Goal: Information Seeking & Learning: Learn about a topic

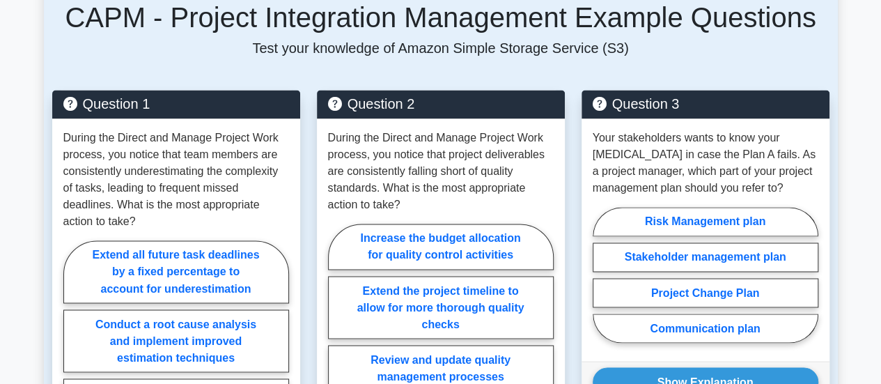
scroll to position [1097, 0]
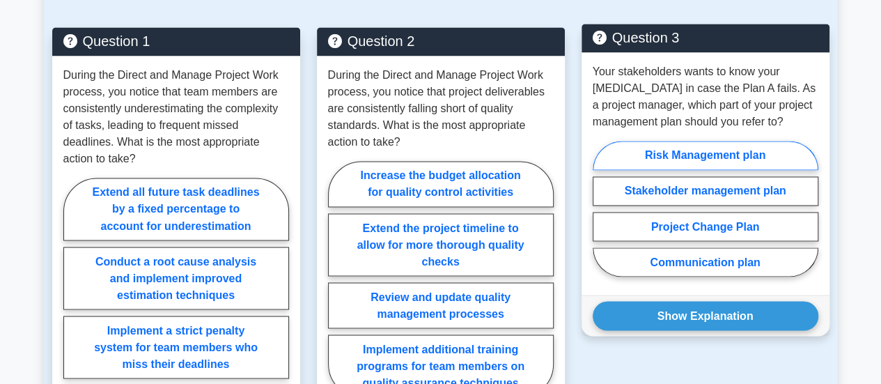
click at [773, 144] on label "Risk Management plan" at bounding box center [706, 155] width 226 height 29
click at [602, 208] on input "Risk Management plan" at bounding box center [597, 212] width 9 height 9
radio input "true"
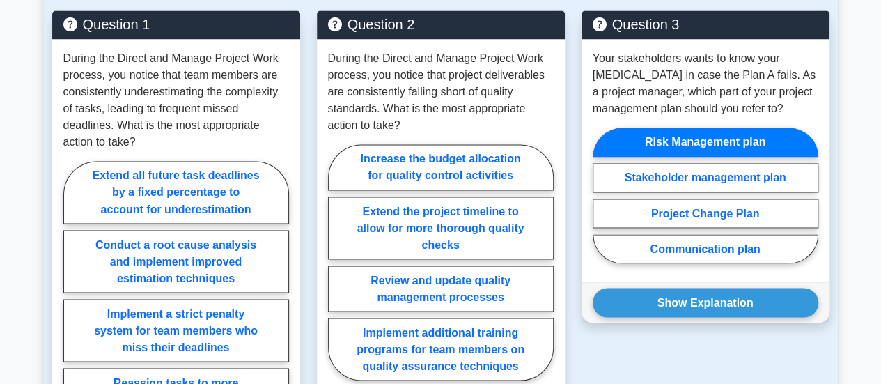
scroll to position [1126, 0]
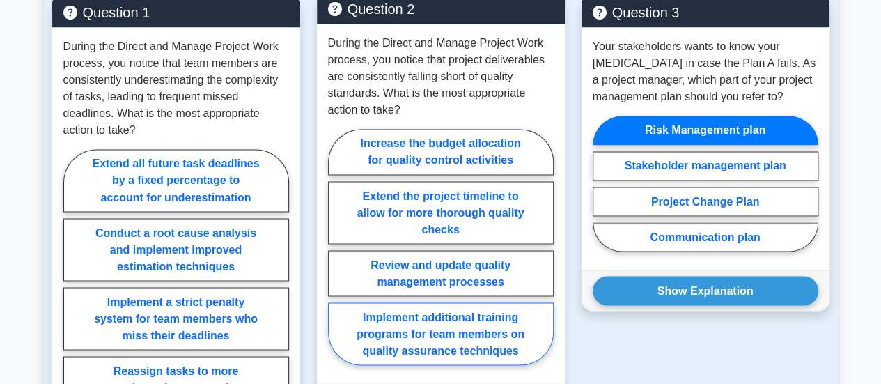
click at [449, 309] on label "Implement additional training programs for team members on quality assurance te…" at bounding box center [441, 333] width 226 height 63
click at [337, 256] on input "Implement additional training programs for team members on quality assurance te…" at bounding box center [332, 251] width 9 height 9
radio input "true"
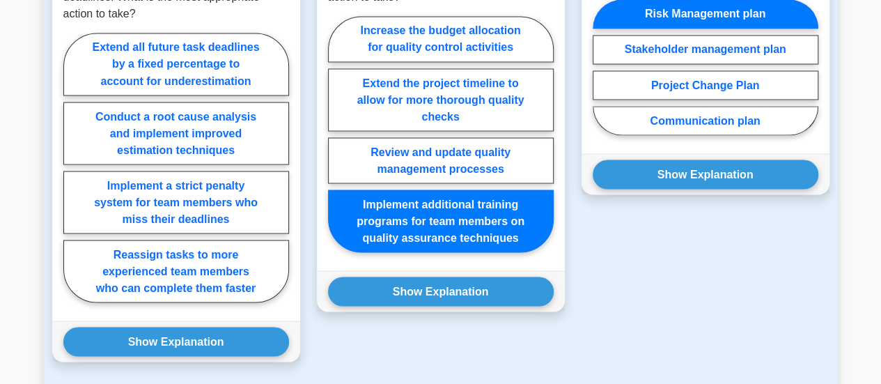
scroll to position [1246, 0]
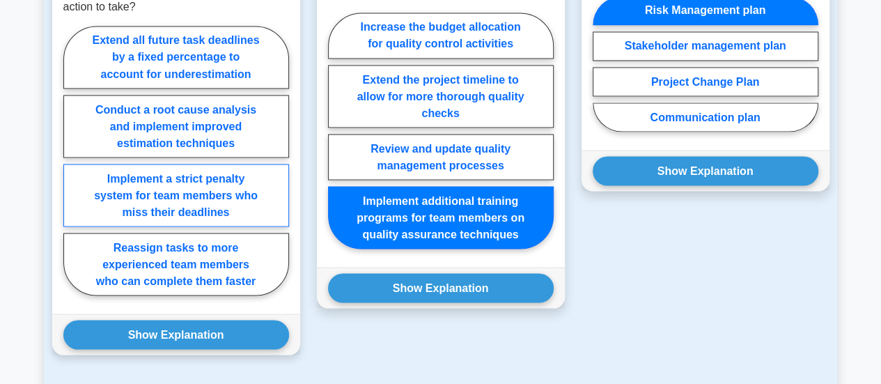
click at [222, 190] on label "Implement a strict penalty system for team members who miss their deadlines" at bounding box center [176, 195] width 226 height 63
click at [72, 169] on input "Implement a strict penalty system for team members who miss their deadlines" at bounding box center [67, 164] width 9 height 9
radio input "true"
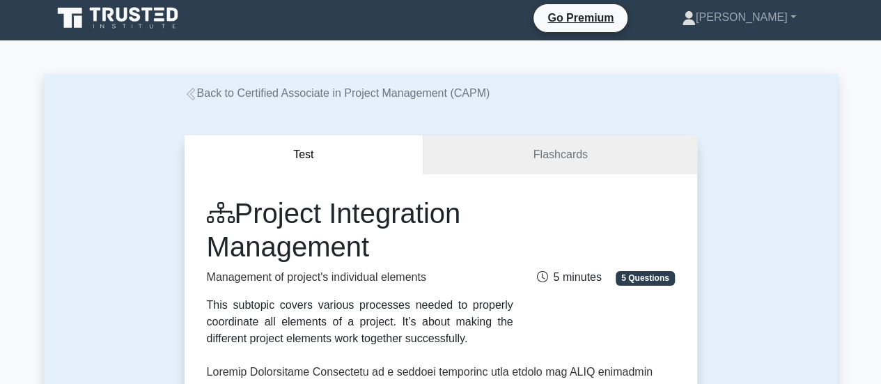
scroll to position [0, 0]
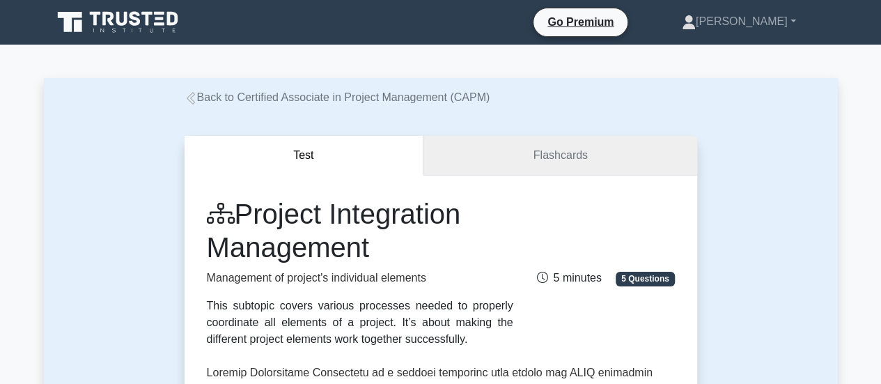
click at [580, 160] on link "Flashcards" at bounding box center [560, 156] width 273 height 40
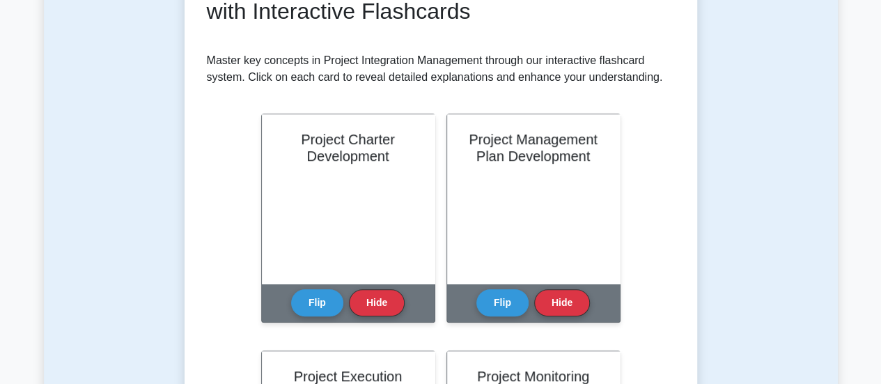
scroll to position [238, 0]
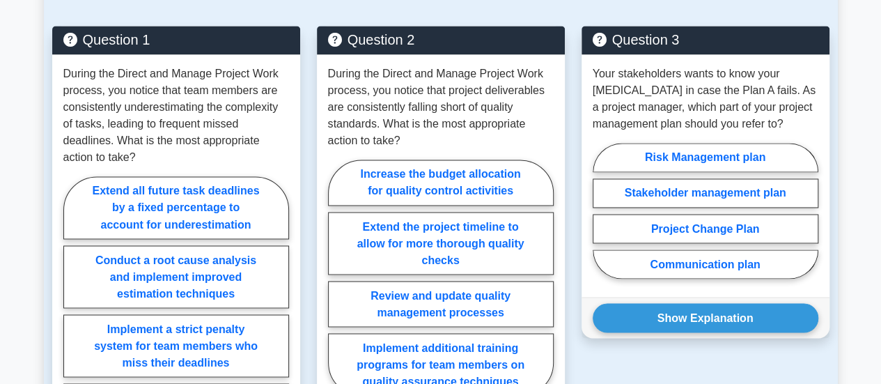
scroll to position [1125, 0]
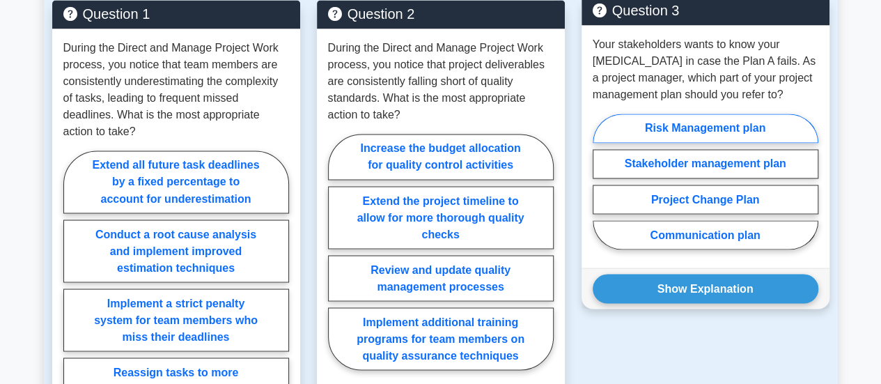
click at [726, 114] on label "Risk Management plan" at bounding box center [706, 128] width 226 height 29
click at [602, 181] on input "Risk Management plan" at bounding box center [597, 185] width 9 height 9
radio input "true"
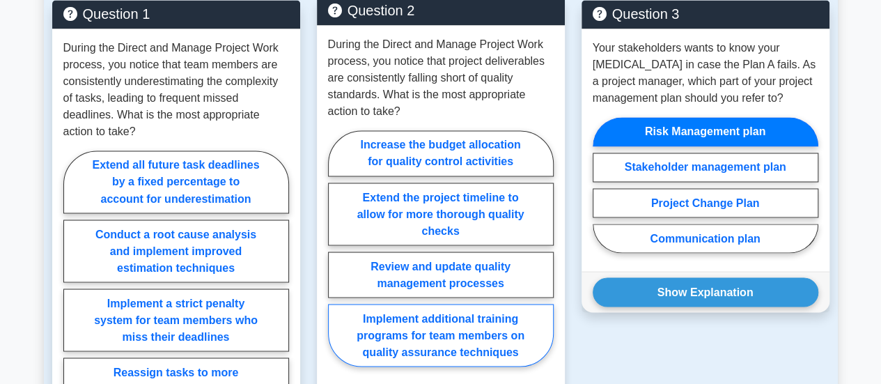
click at [411, 313] on label "Implement additional training programs for team members on quality assurance te…" at bounding box center [441, 335] width 226 height 63
click at [337, 257] on input "Implement additional training programs for team members on quality assurance te…" at bounding box center [332, 252] width 9 height 9
radio input "true"
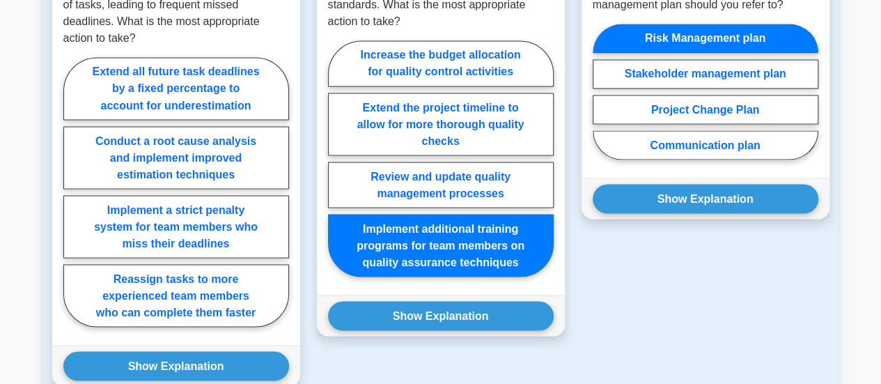
scroll to position [1227, 0]
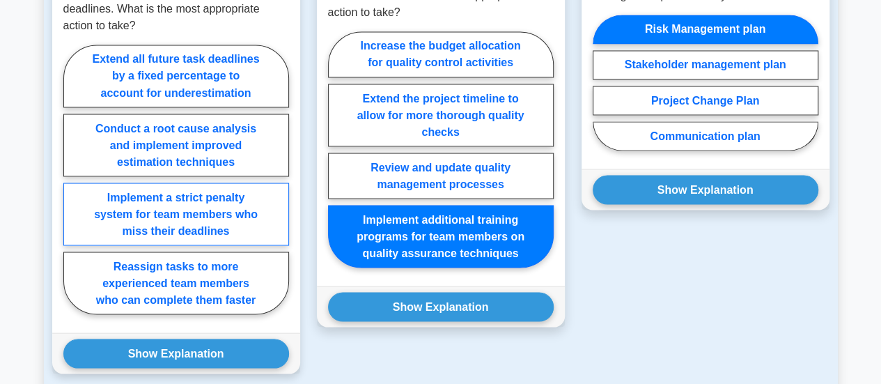
click at [216, 207] on label "Implement a strict penalty system for team members who miss their deadlines" at bounding box center [176, 214] width 226 height 63
click at [72, 188] on input "Implement a strict penalty system for team members who miss their deadlines" at bounding box center [67, 183] width 9 height 9
radio input "true"
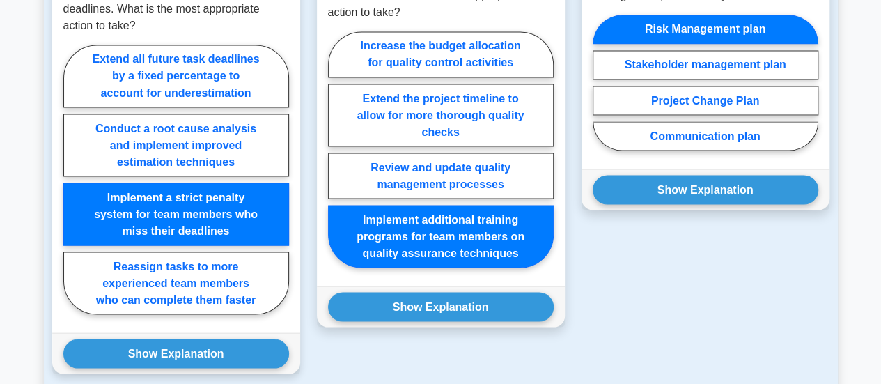
click at [216, 207] on label "Implement a strict penalty system for team members who miss their deadlines" at bounding box center [176, 214] width 226 height 63
click at [72, 188] on input "Implement a strict penalty system for team members who miss their deadlines" at bounding box center [67, 183] width 9 height 9
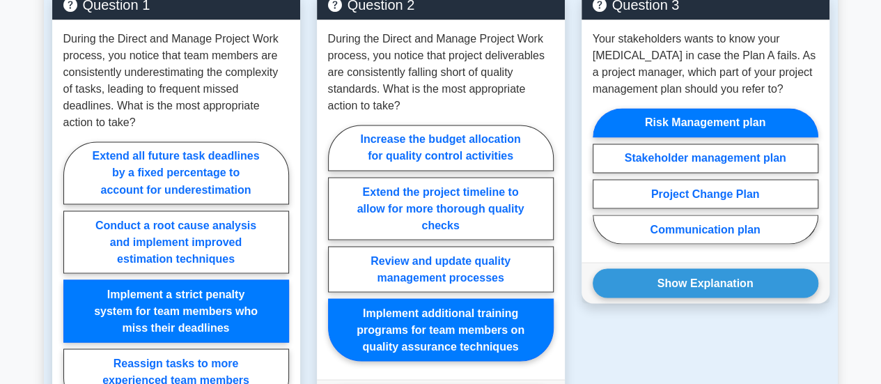
scroll to position [1125, 0]
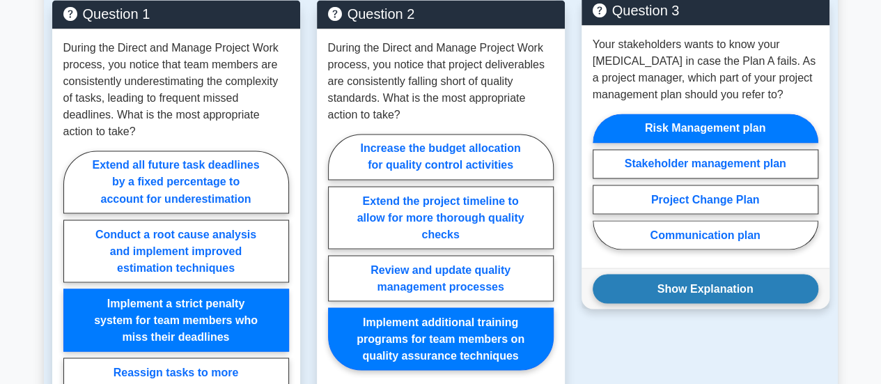
click at [701, 275] on button "Show Explanation" at bounding box center [706, 288] width 226 height 29
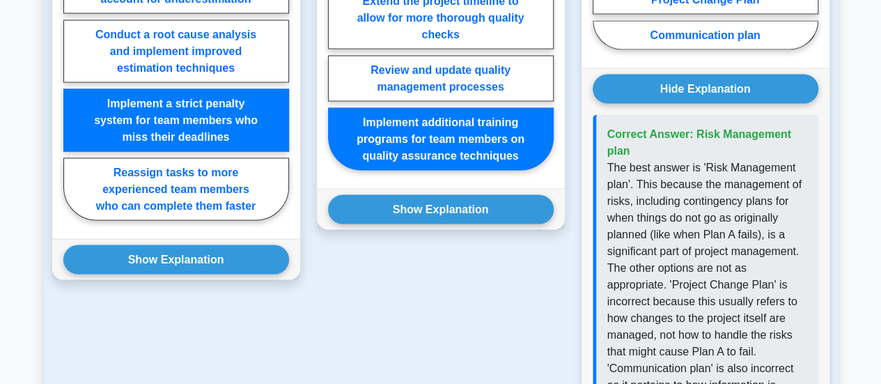
scroll to position [1334, 0]
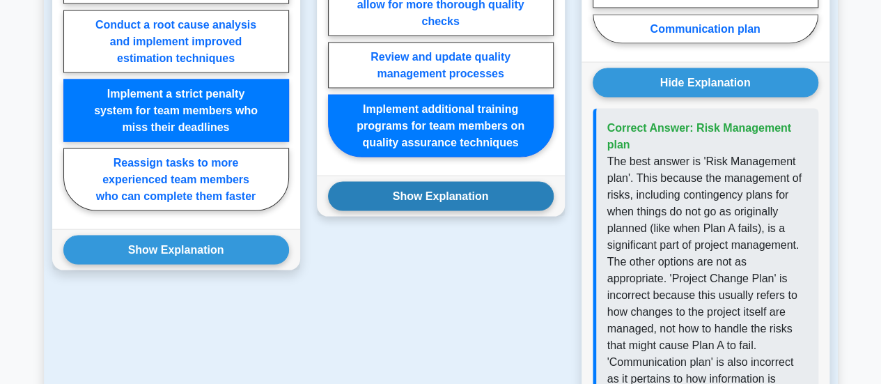
click at [512, 185] on button "Show Explanation" at bounding box center [441, 196] width 226 height 29
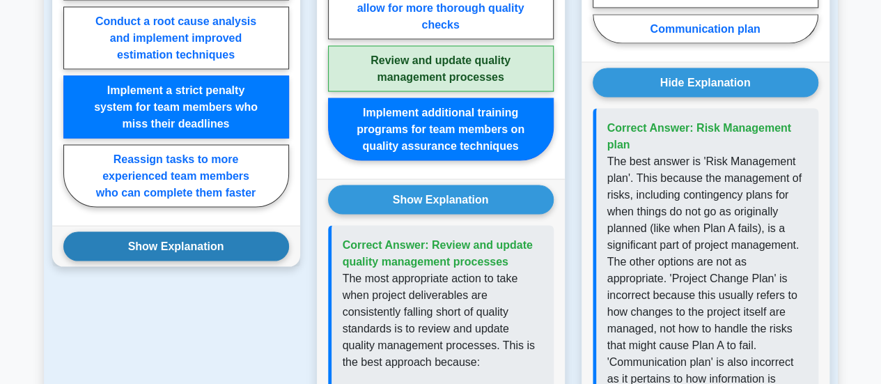
click at [233, 232] on button "Show Explanation" at bounding box center [176, 246] width 226 height 29
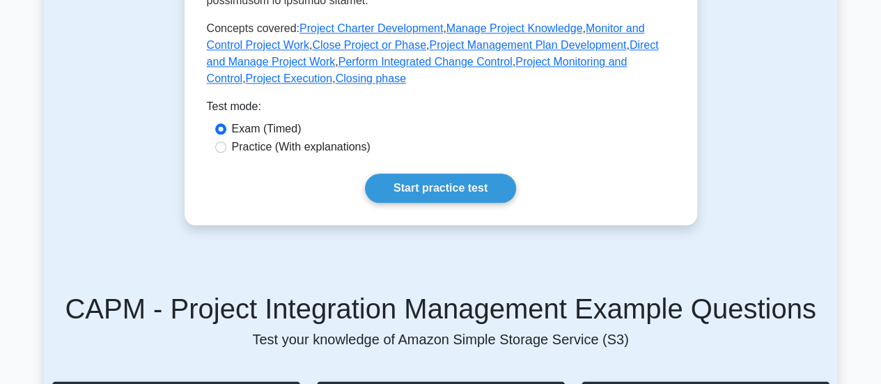
scroll to position [0, 0]
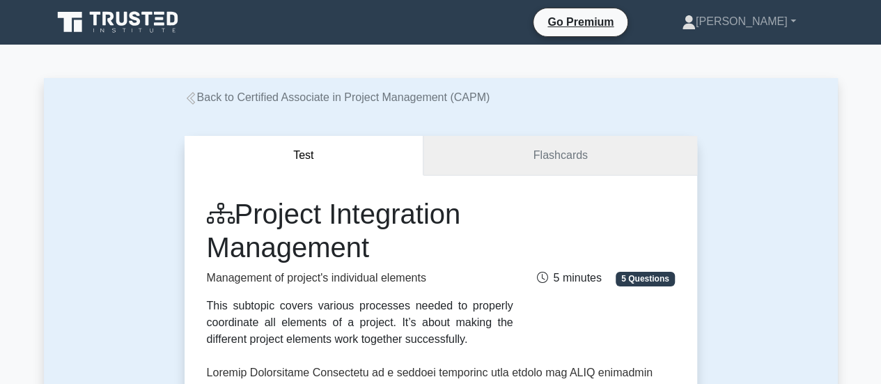
click at [571, 155] on link "Flashcards" at bounding box center [560, 156] width 273 height 40
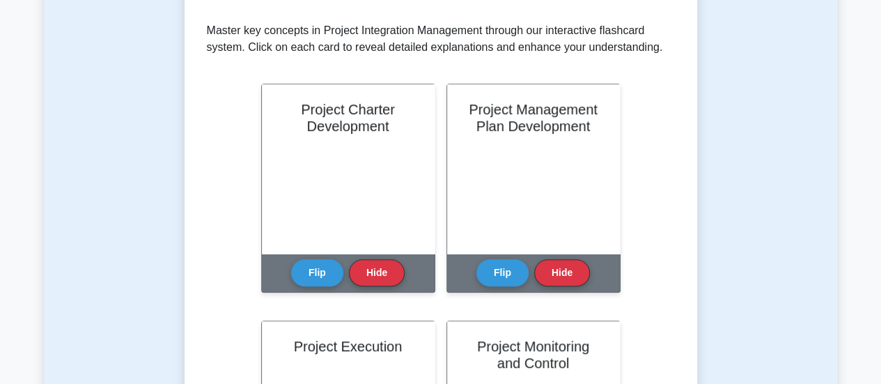
scroll to position [283, 0]
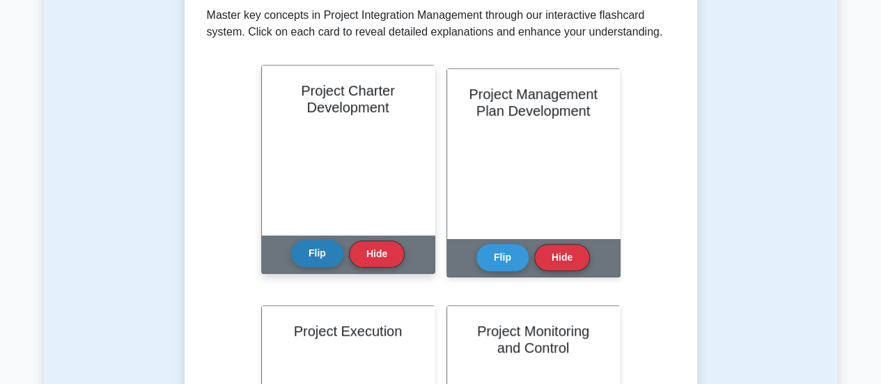
click at [319, 258] on button "Flip" at bounding box center [317, 253] width 52 height 27
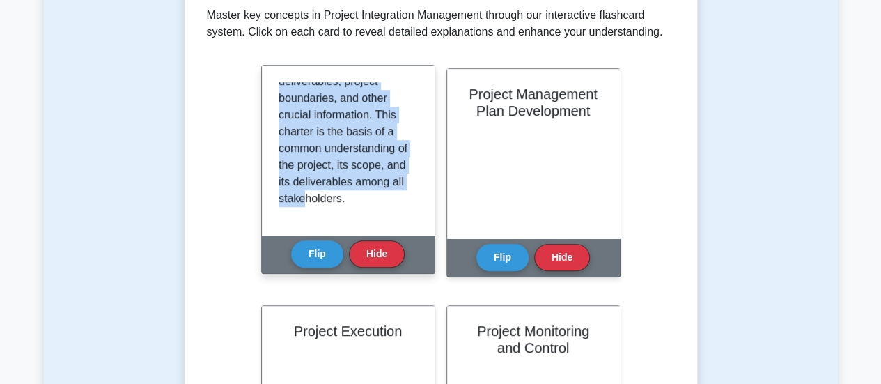
scroll to position [325, 0]
drag, startPoint x: 279, startPoint y: 89, endPoint x: 410, endPoint y: 219, distance: 184.8
click at [410, 219] on div "This is the initiation phase of a project where a project charter is formulated…" at bounding box center [348, 149] width 173 height 169
copy p "This is the initiation phase of a project where a project charter is formulated…"
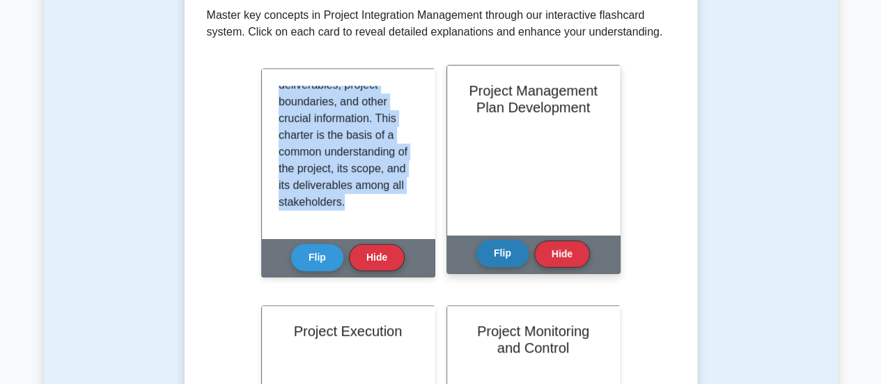
click at [503, 252] on button "Flip" at bounding box center [503, 253] width 52 height 27
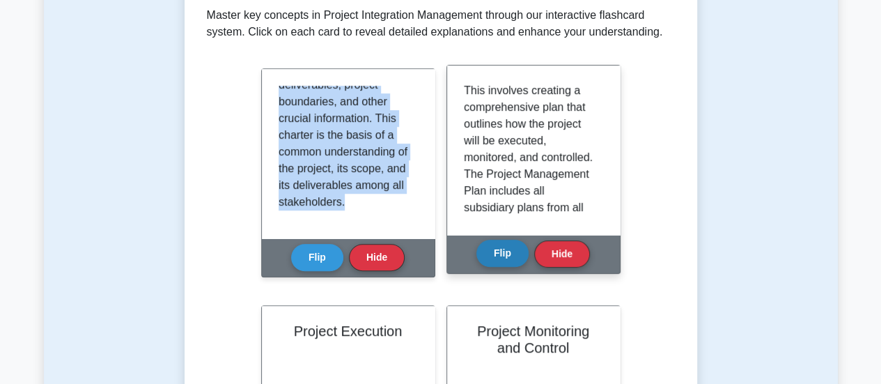
click at [496, 256] on button "Flip" at bounding box center [503, 253] width 52 height 27
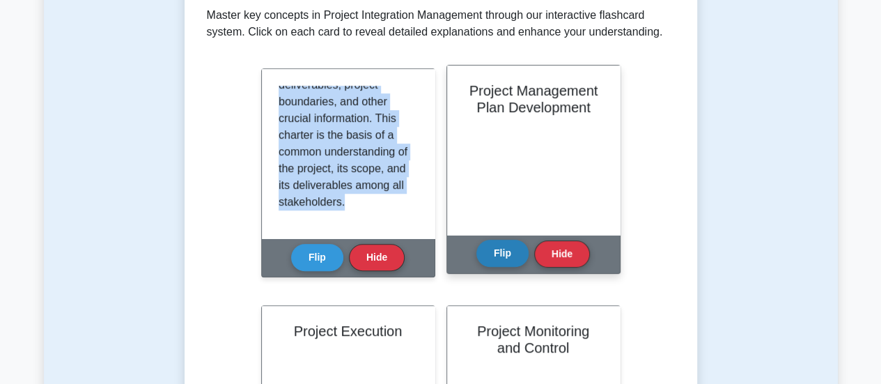
click at [496, 260] on button "Flip" at bounding box center [503, 253] width 52 height 27
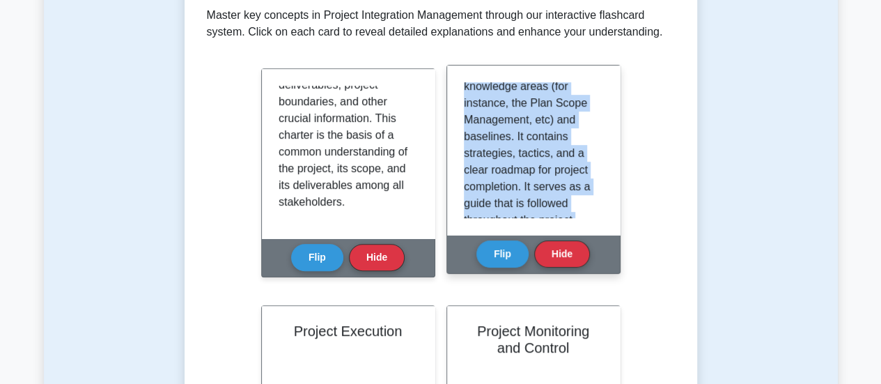
scroll to position [192, 0]
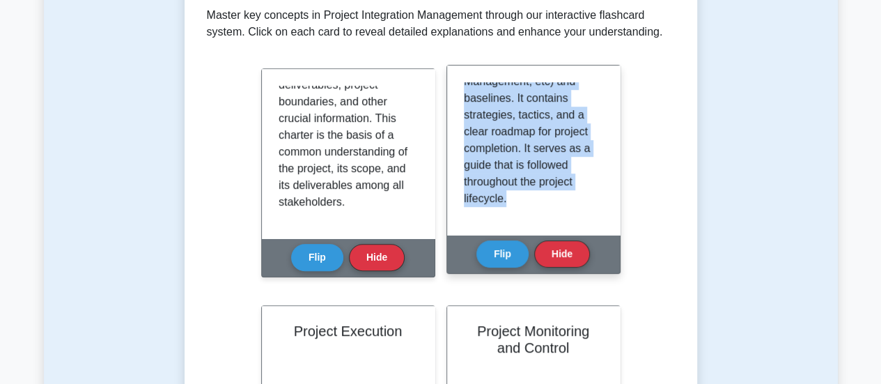
drag, startPoint x: 465, startPoint y: 91, endPoint x: 530, endPoint y: 222, distance: 147.1
click at [530, 222] on div "This involves creating a comprehensive plan that outlines how the project will …" at bounding box center [533, 149] width 173 height 169
copy p "This involves creating a comprehensive plan that outlines how the project will …"
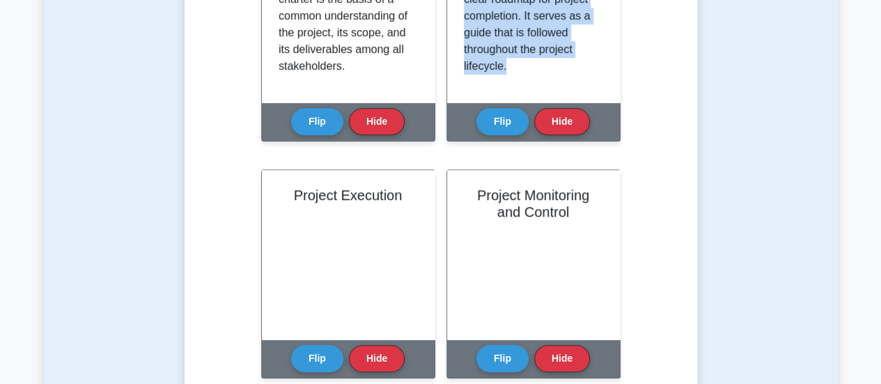
scroll to position [497, 0]
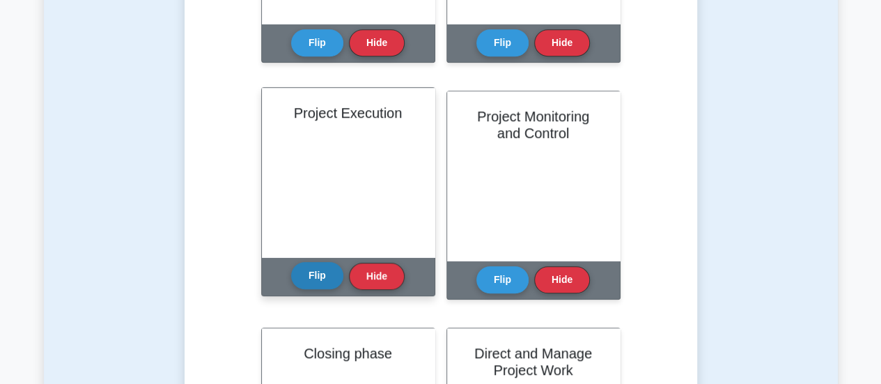
click at [314, 275] on button "Flip" at bounding box center [317, 275] width 52 height 27
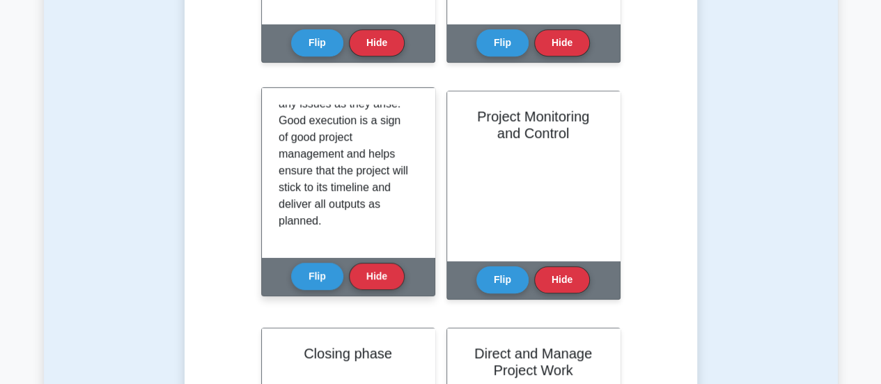
scroll to position [259, 0]
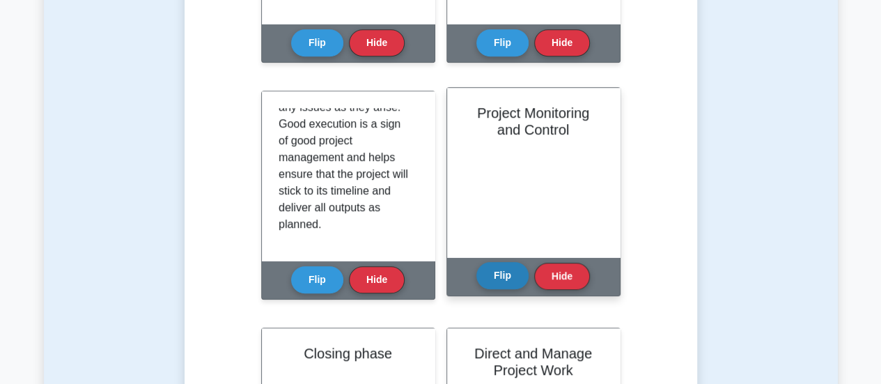
click at [492, 271] on button "Flip" at bounding box center [503, 275] width 52 height 27
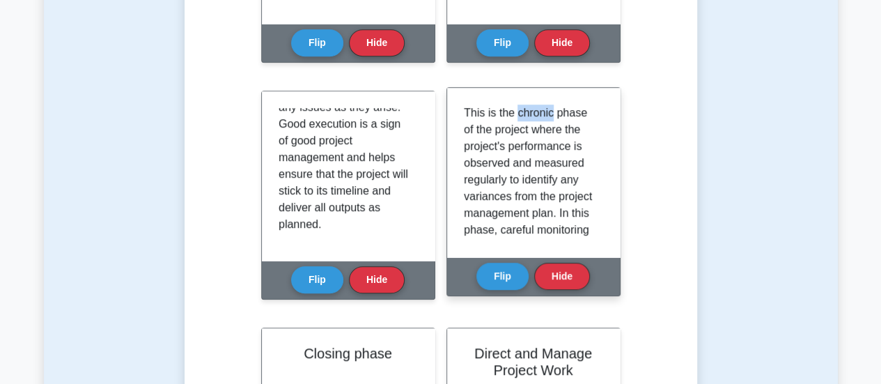
drag, startPoint x: 552, startPoint y: 114, endPoint x: 517, endPoint y: 111, distance: 34.9
click at [517, 111] on p "This is the chronic phase of the project where the project's performance is obs…" at bounding box center [531, 247] width 134 height 284
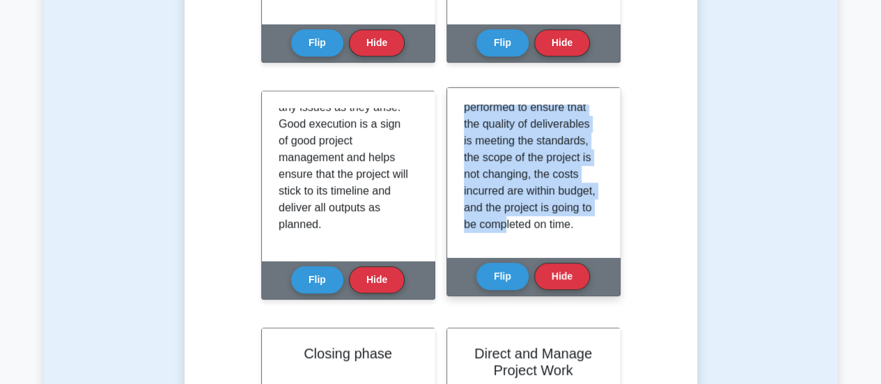
scroll to position [175, 0]
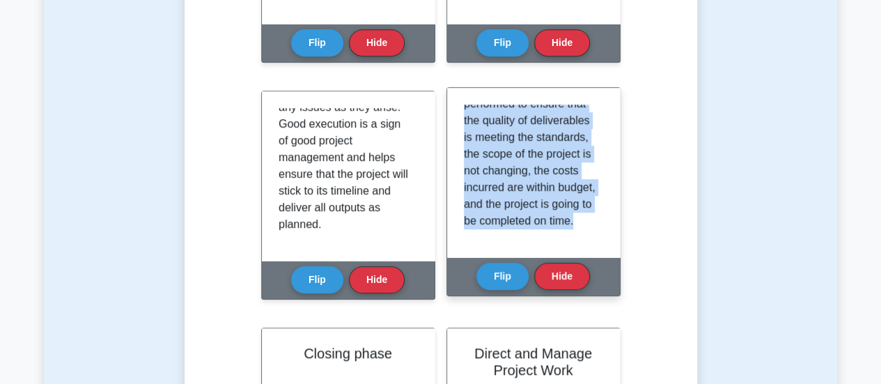
drag, startPoint x: 464, startPoint y: 111, endPoint x: 550, endPoint y: 252, distance: 165.2
click at [550, 252] on div "This is the chronic phase of the project where the project's performance is obs…" at bounding box center [533, 172] width 173 height 169
copy p "This is the chronic phase of the project where the project's performance is obs…"
click at [497, 272] on button "Flip" at bounding box center [503, 275] width 52 height 27
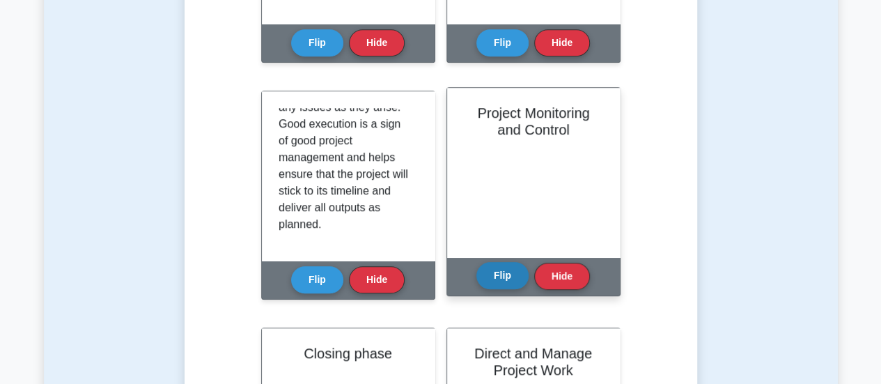
click at [497, 277] on button "Flip" at bounding box center [503, 275] width 52 height 27
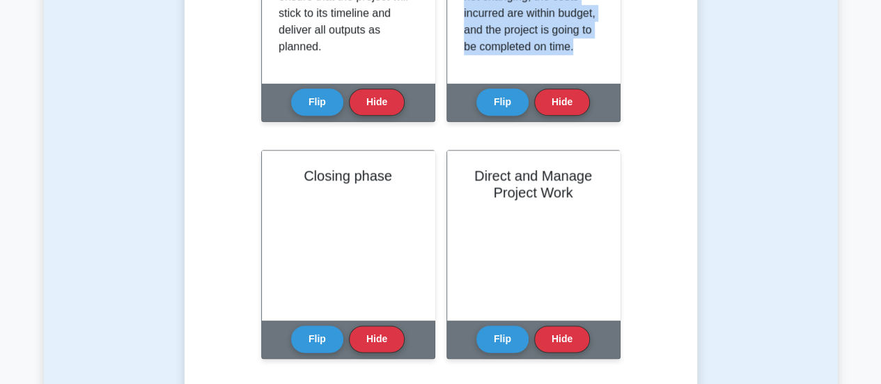
scroll to position [730, 0]
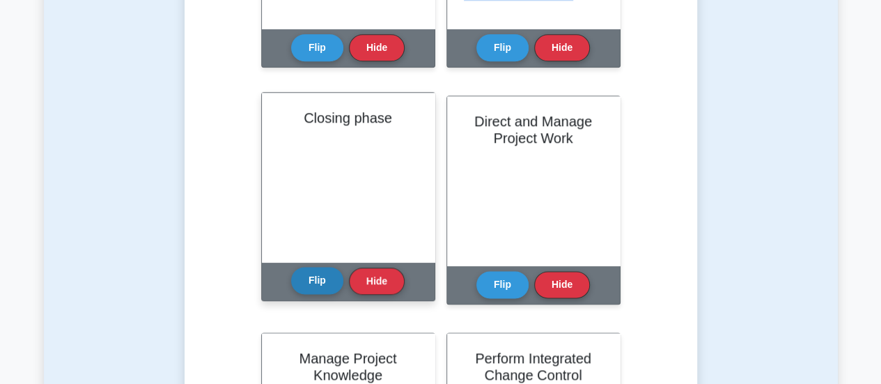
click at [307, 279] on button "Flip" at bounding box center [317, 280] width 52 height 27
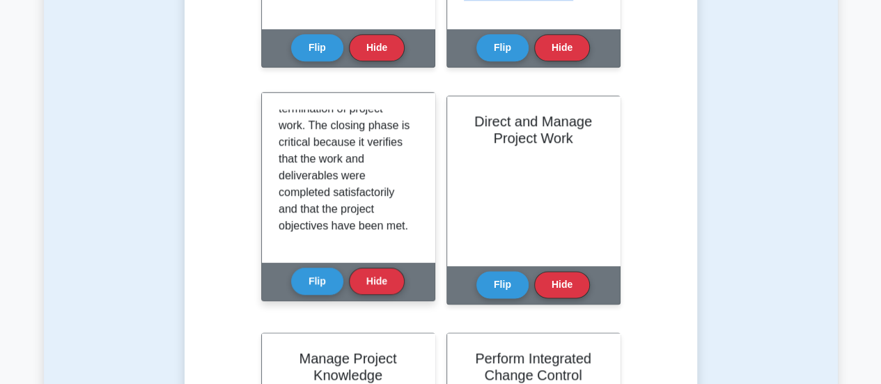
scroll to position [242, 0]
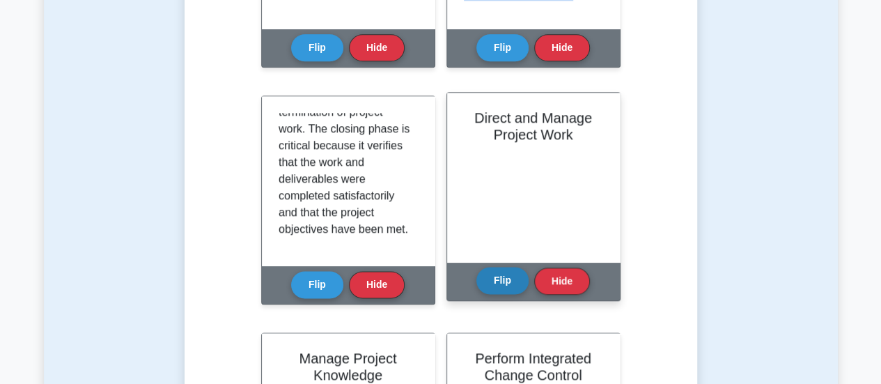
click at [507, 290] on button "Flip" at bounding box center [503, 280] width 52 height 27
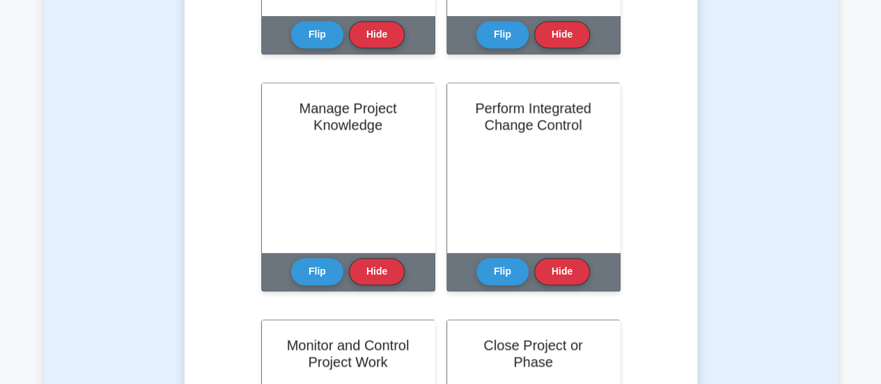
scroll to position [992, 0]
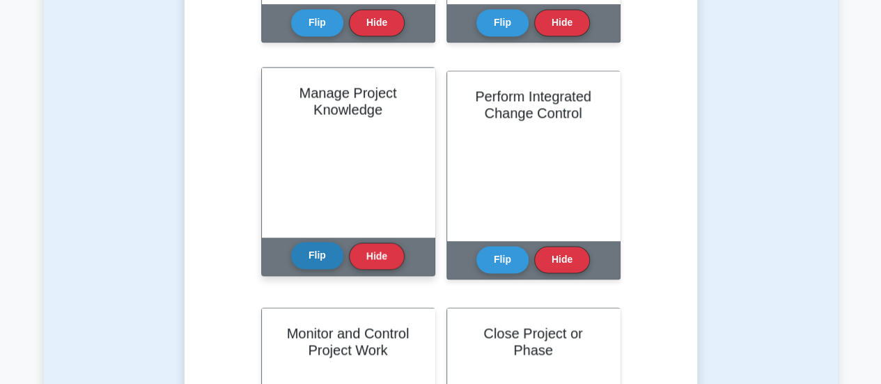
click at [325, 255] on button "Flip" at bounding box center [317, 255] width 52 height 27
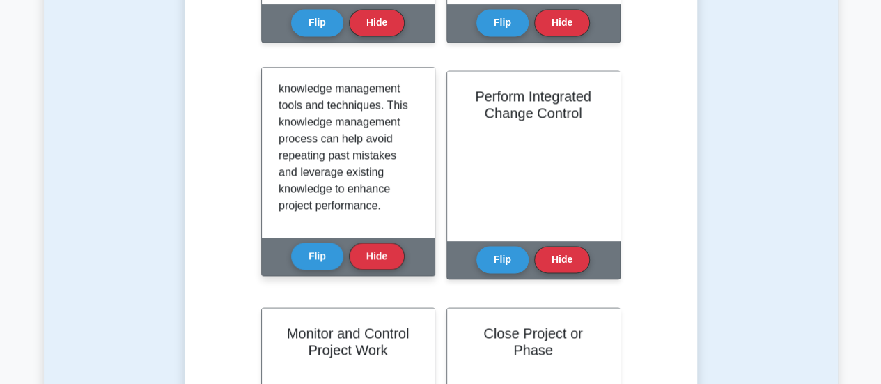
scroll to position [322, 0]
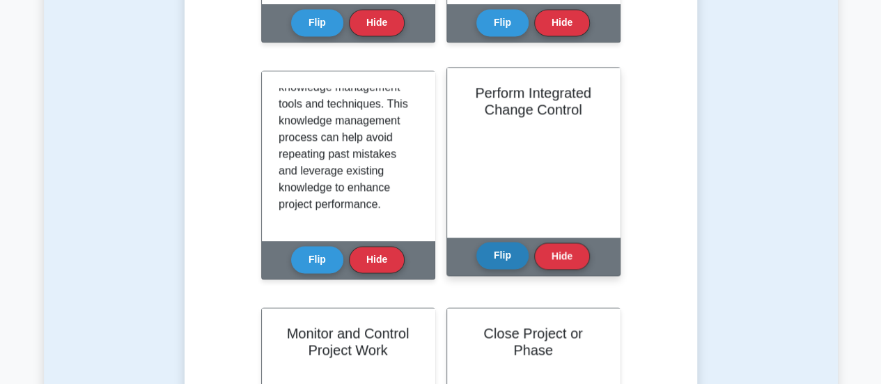
click at [507, 254] on button "Flip" at bounding box center [503, 255] width 52 height 27
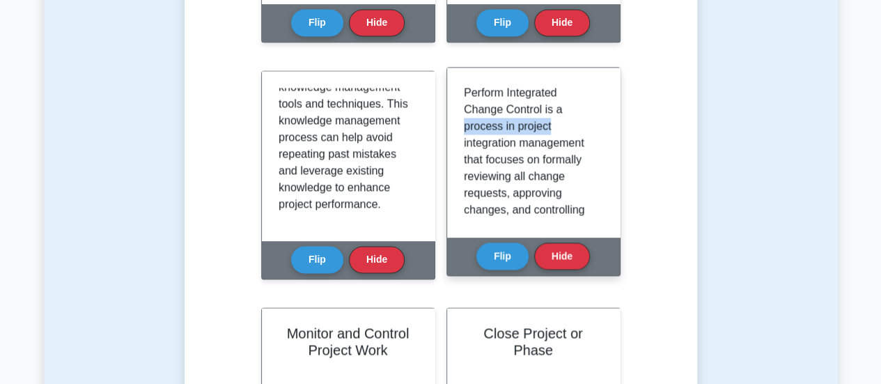
drag, startPoint x: 604, startPoint y: 115, endPoint x: 603, endPoint y: 125, distance: 9.8
click at [603, 125] on div "Perform Integrated Change Control is a process in project integration managemen…" at bounding box center [533, 152] width 173 height 169
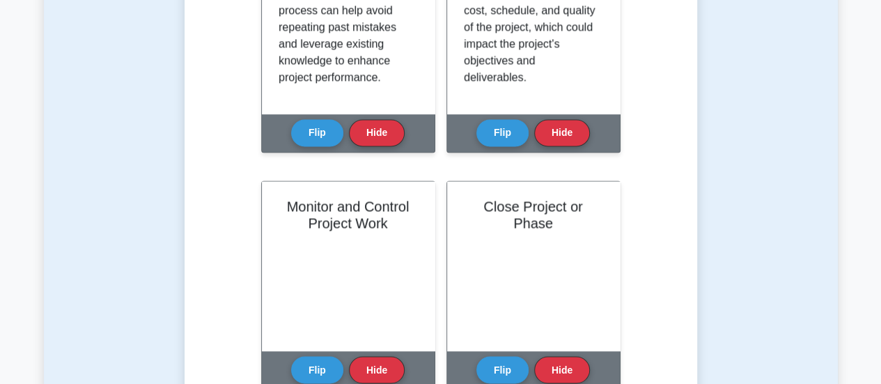
scroll to position [1218, 0]
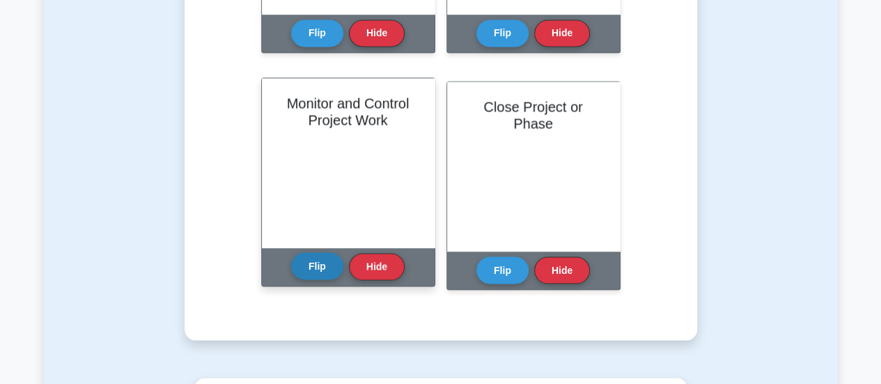
click at [321, 268] on button "Flip" at bounding box center [317, 265] width 52 height 27
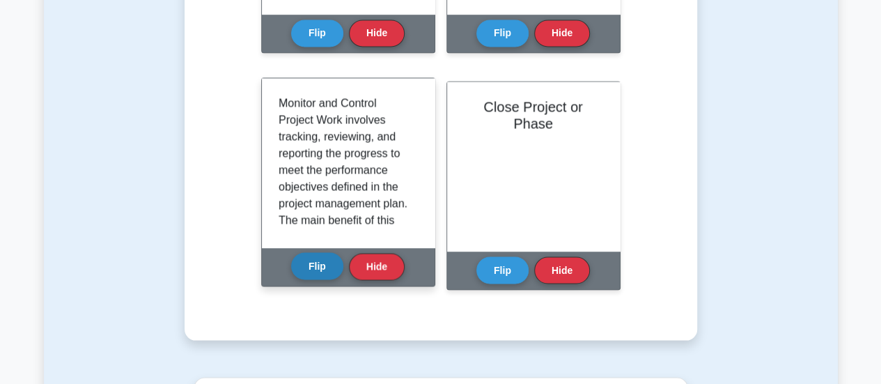
click at [329, 266] on button "Flip" at bounding box center [317, 265] width 52 height 27
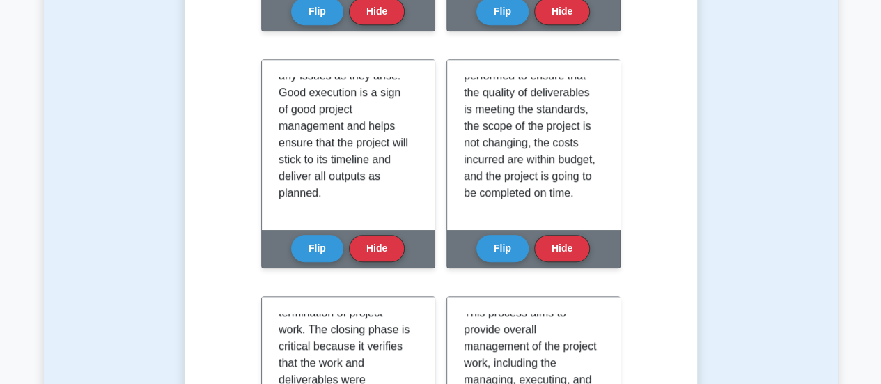
scroll to position [538, 0]
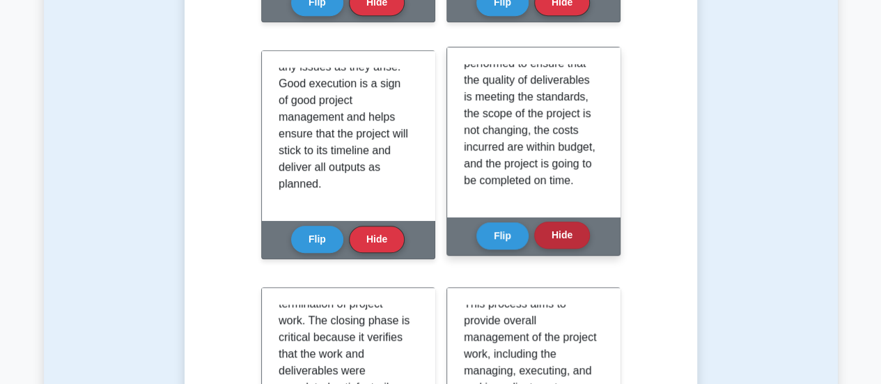
click at [563, 231] on button "Hide" at bounding box center [562, 235] width 56 height 27
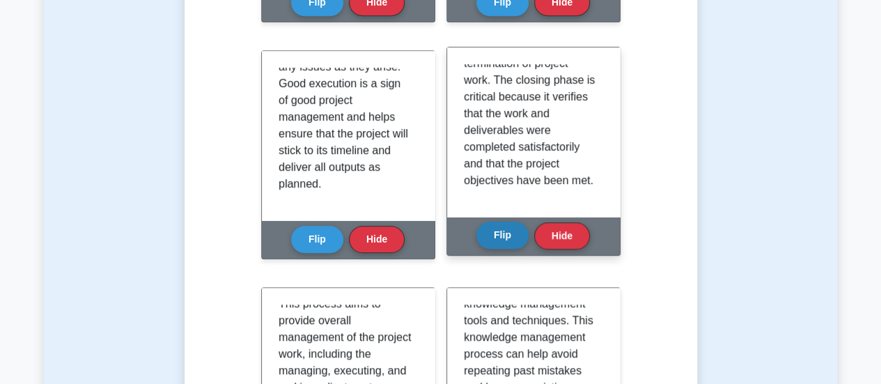
click at [520, 235] on button "Flip" at bounding box center [503, 235] width 52 height 27
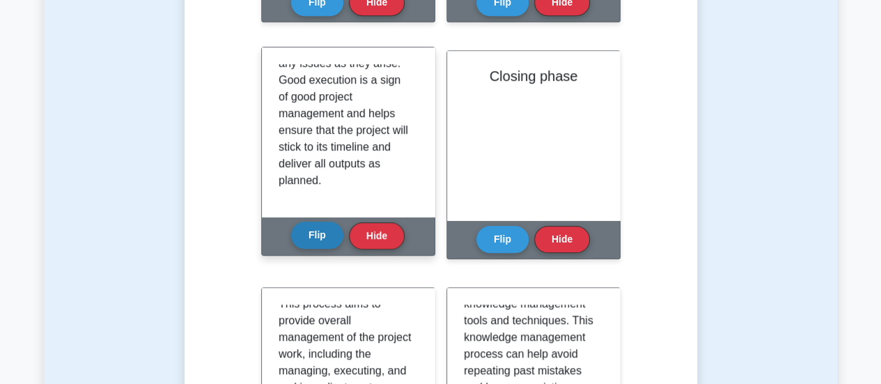
click at [316, 239] on button "Flip" at bounding box center [317, 235] width 52 height 27
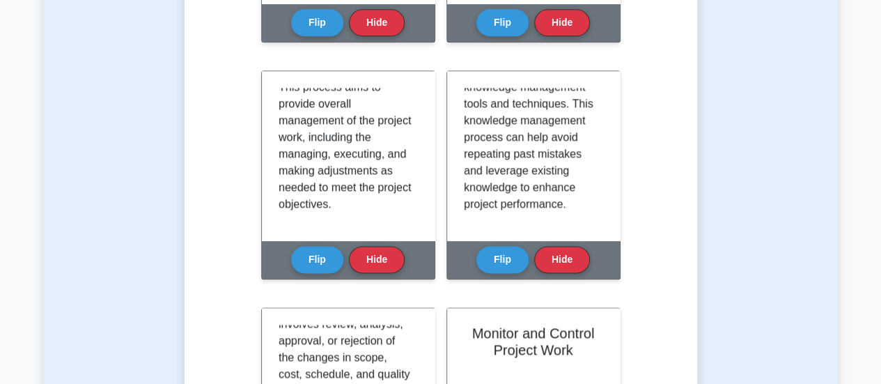
scroll to position [764, 0]
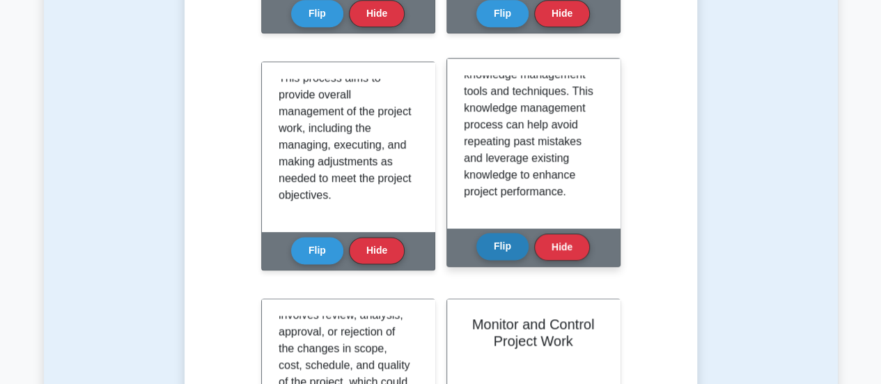
click at [502, 242] on button "Flip" at bounding box center [503, 246] width 52 height 27
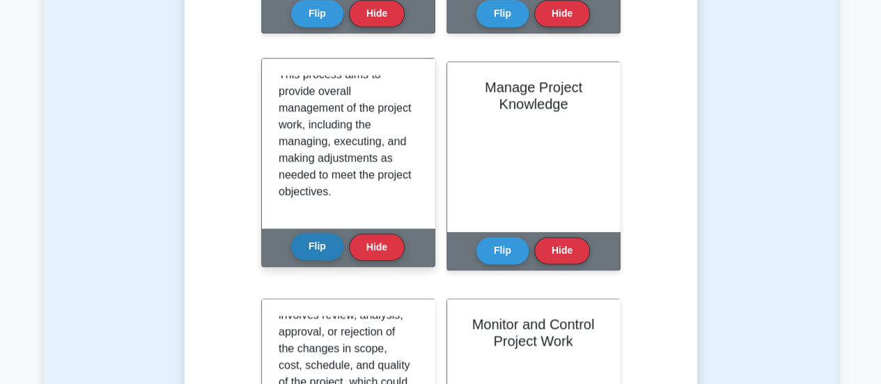
click at [310, 251] on button "Flip" at bounding box center [317, 246] width 52 height 27
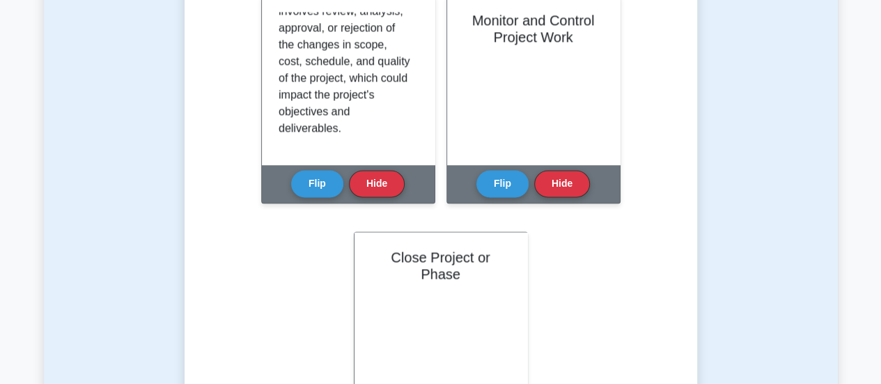
scroll to position [1035, 0]
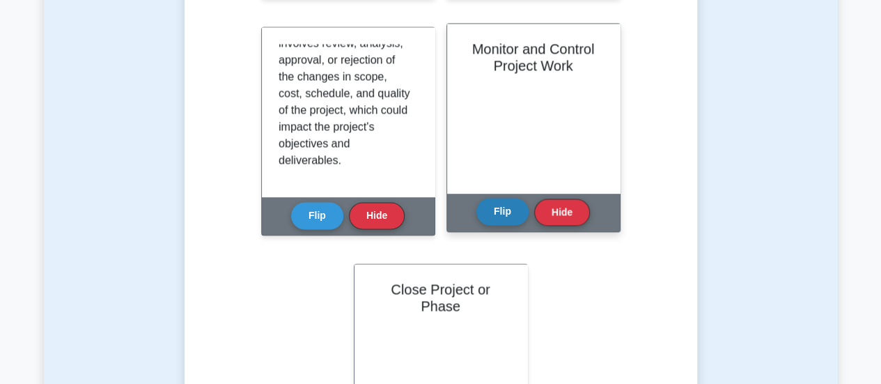
click at [518, 215] on button "Flip" at bounding box center [503, 211] width 52 height 27
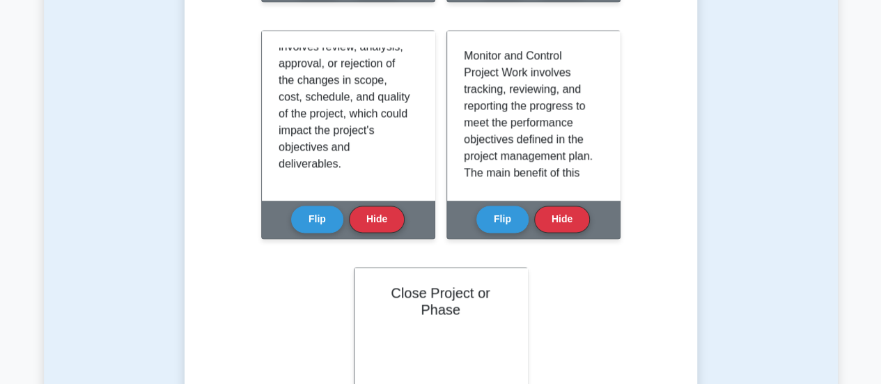
drag, startPoint x: 879, startPoint y: 207, endPoint x: 881, endPoint y: 233, distance: 26.5
click at [881, 233] on html "Go Premium Kabita" at bounding box center [440, 124] width 881 height 2319
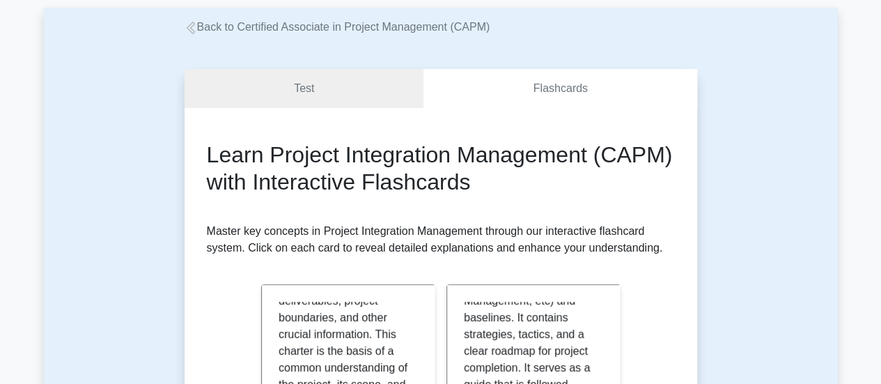
scroll to position [67, 0]
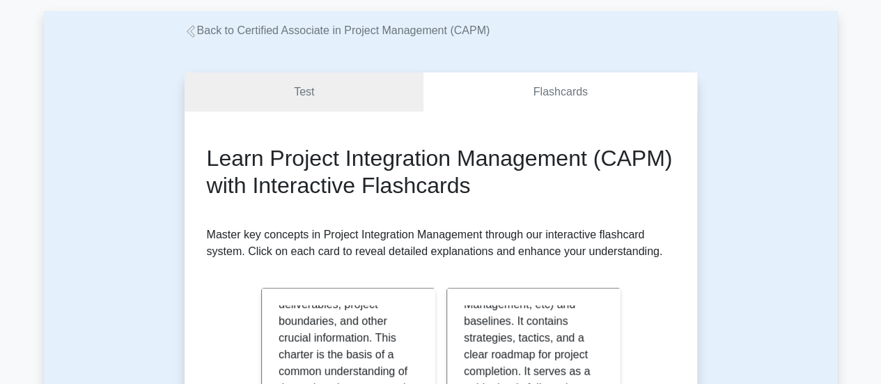
click at [190, 34] on icon at bounding box center [191, 31] width 13 height 13
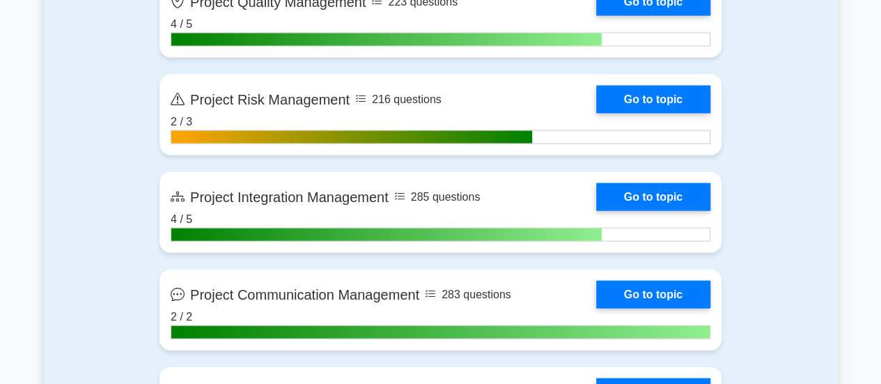
scroll to position [1449, 0]
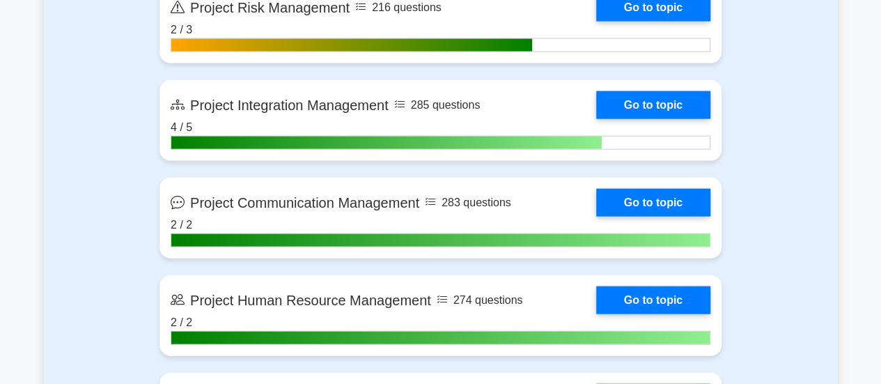
drag, startPoint x: 887, startPoint y: 26, endPoint x: 874, endPoint y: 115, distance: 89.5
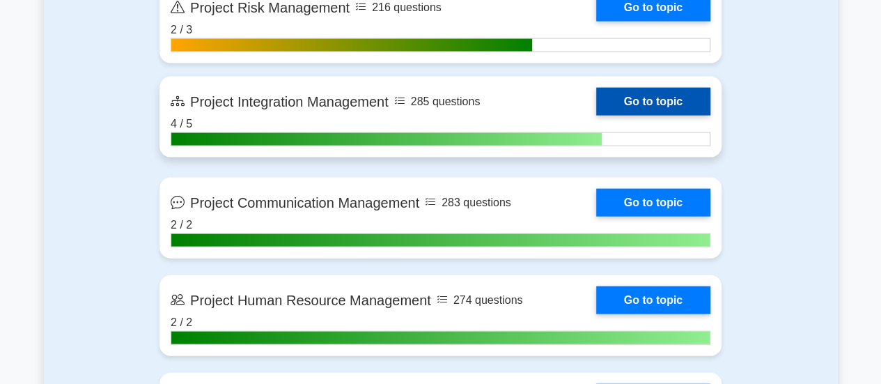
click at [668, 101] on link "Go to topic" at bounding box center [653, 102] width 114 height 28
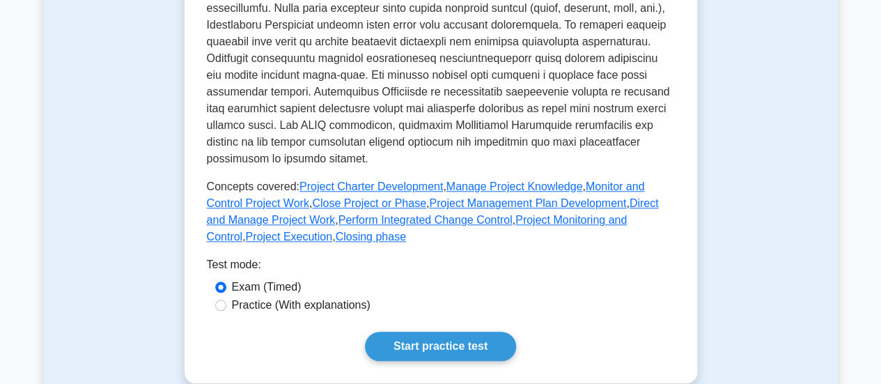
scroll to position [591, 0]
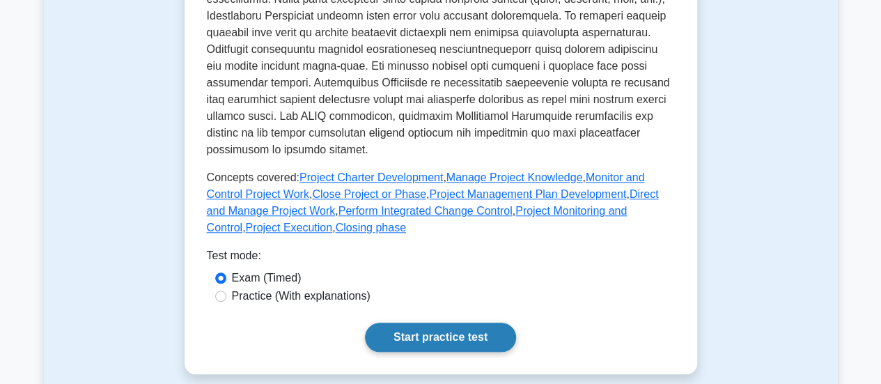
click at [462, 323] on link "Start practice test" at bounding box center [440, 337] width 151 height 29
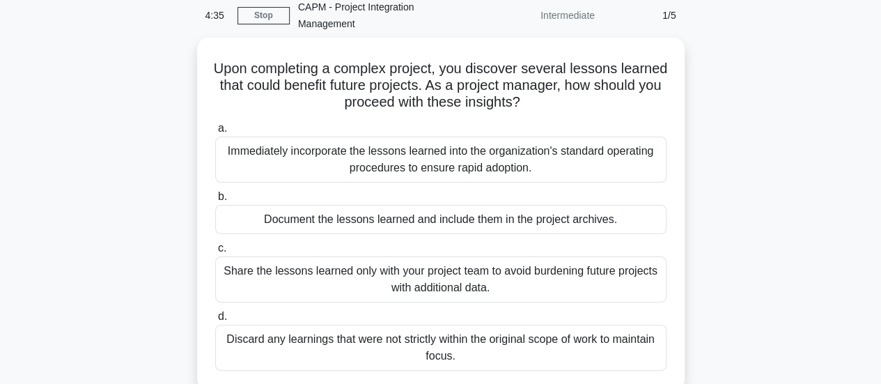
scroll to position [61, 0]
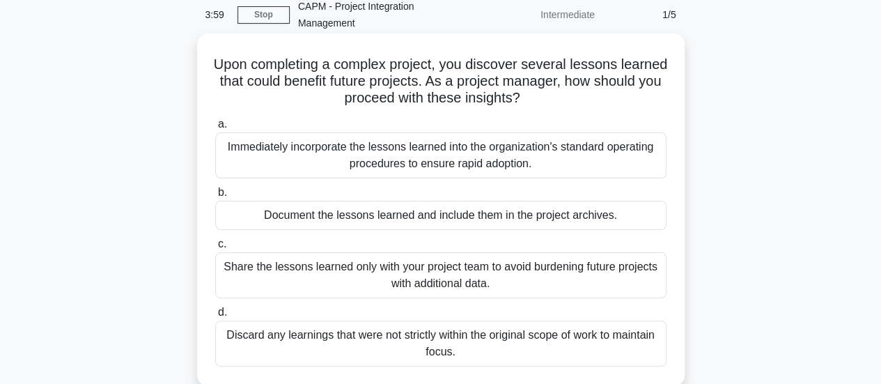
click at [521, 223] on div "Document the lessons learned and include them in the project archives." at bounding box center [441, 215] width 452 height 29
click at [215, 197] on input "b. Document the lessons learned and include them in the project archives." at bounding box center [215, 192] width 0 height 9
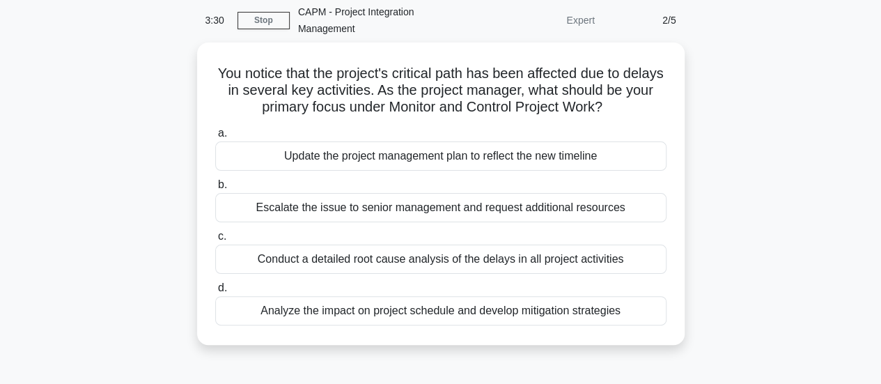
scroll to position [63, 0]
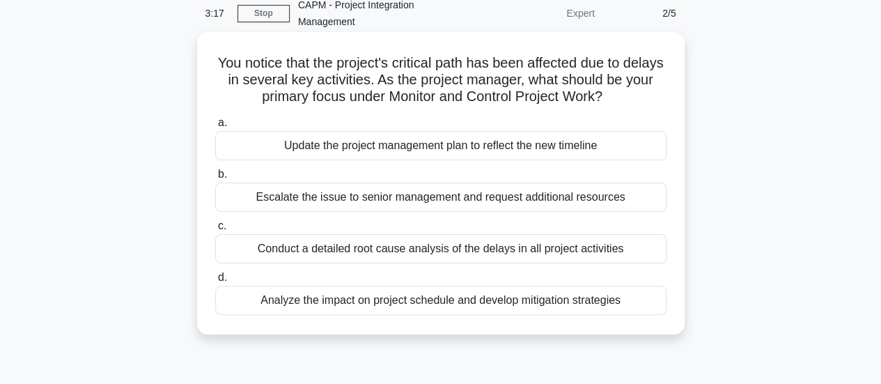
click at [573, 295] on div "Analyze the impact on project schedule and develop mitigation strategies" at bounding box center [441, 300] width 452 height 29
click at [215, 282] on input "d. Analyze the impact on project schedule and develop mitigation strategies" at bounding box center [215, 277] width 0 height 9
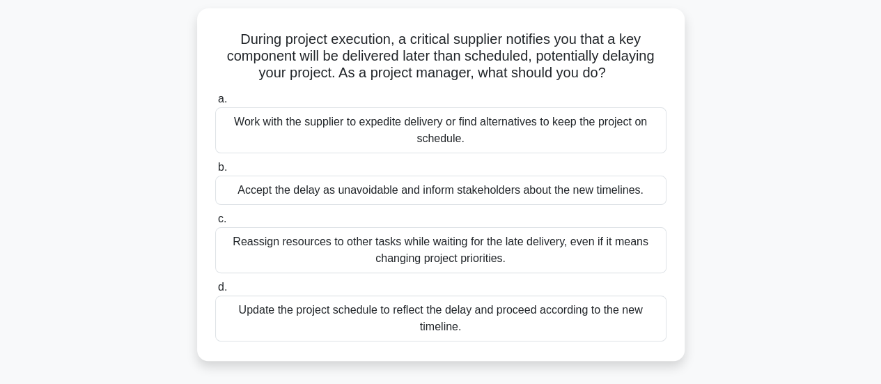
scroll to position [95, 0]
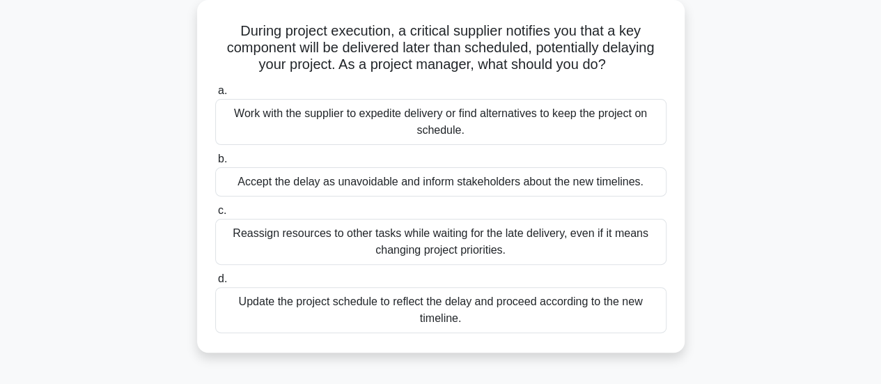
click at [605, 123] on div "Work with the supplier to expedite delivery or find alternatives to keep the pr…" at bounding box center [441, 122] width 452 height 46
click at [421, 114] on div "Work with the supplier to expedite delivery or find alternatives to keep the pr…" at bounding box center [441, 122] width 452 height 46
click at [215, 95] on input "a. Work with the supplier to expedite delivery or find alternatives to keep the…" at bounding box center [215, 90] width 0 height 9
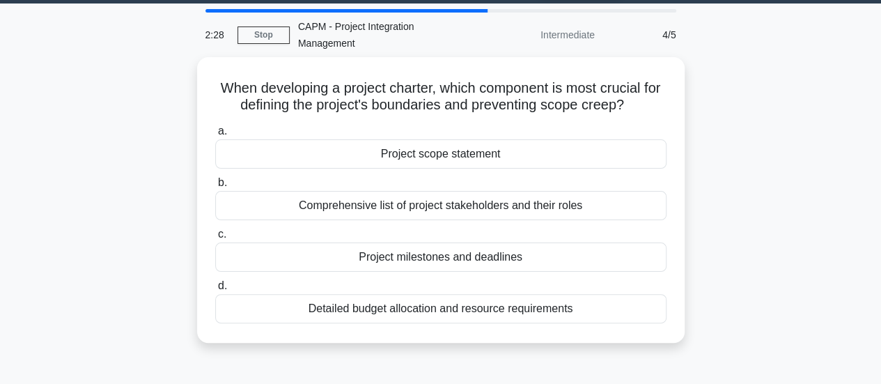
scroll to position [42, 0]
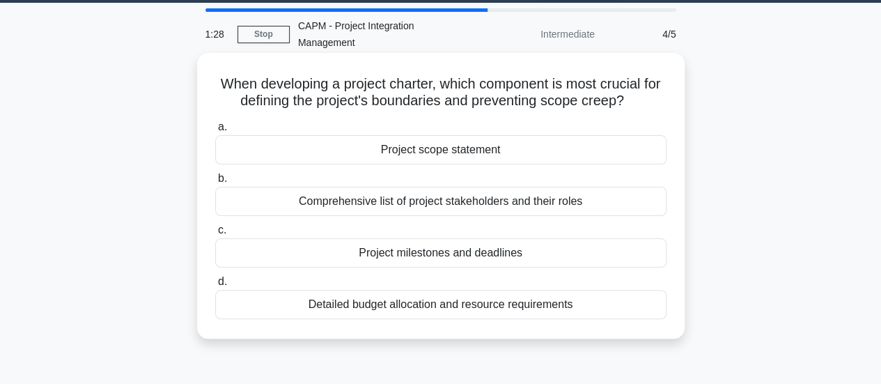
click at [543, 252] on div "Project milestones and deadlines" at bounding box center [441, 252] width 452 height 29
click at [215, 235] on input "c. Project milestones and deadlines" at bounding box center [215, 230] width 0 height 9
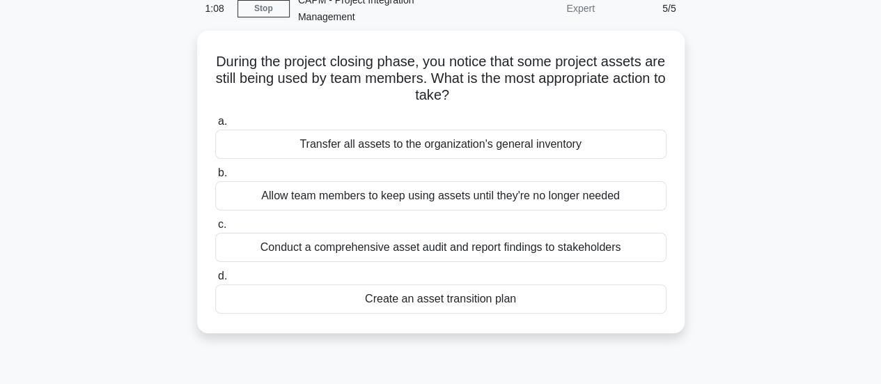
scroll to position [68, 0]
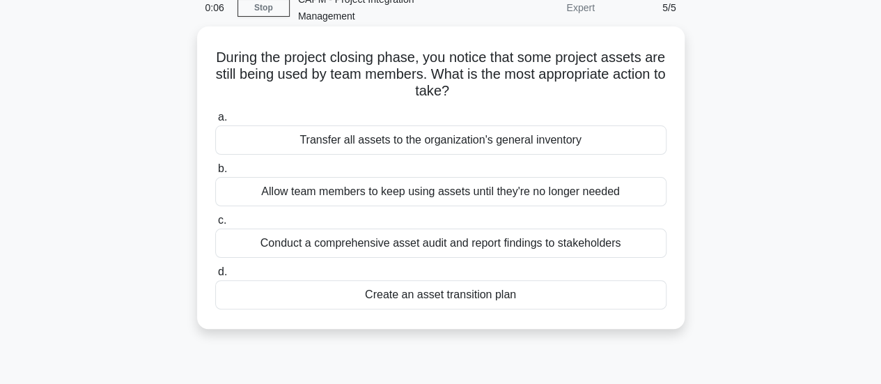
click at [504, 292] on div "Create an asset transition plan" at bounding box center [441, 294] width 452 height 29
click at [215, 277] on input "d. Create an asset transition plan" at bounding box center [215, 272] width 0 height 9
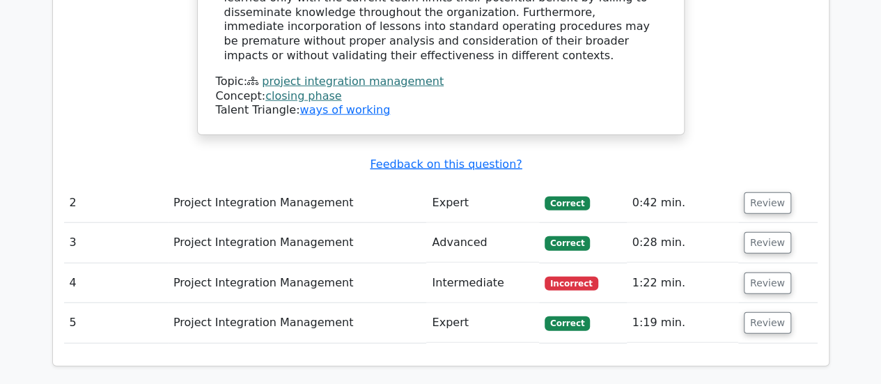
scroll to position [1708, 0]
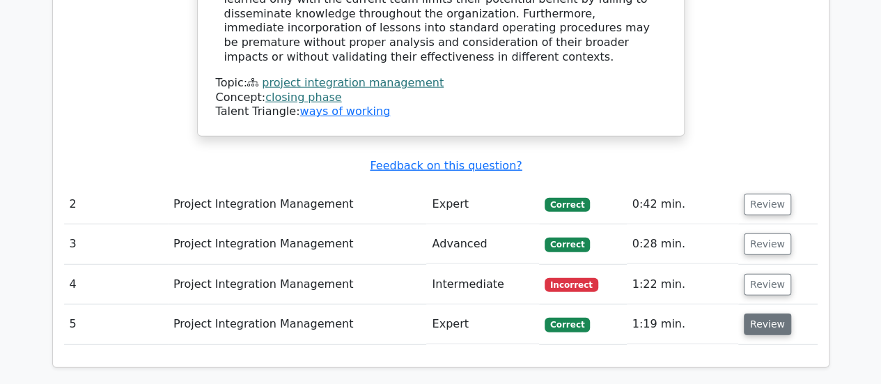
click at [755, 314] on button "Review" at bounding box center [767, 325] width 47 height 22
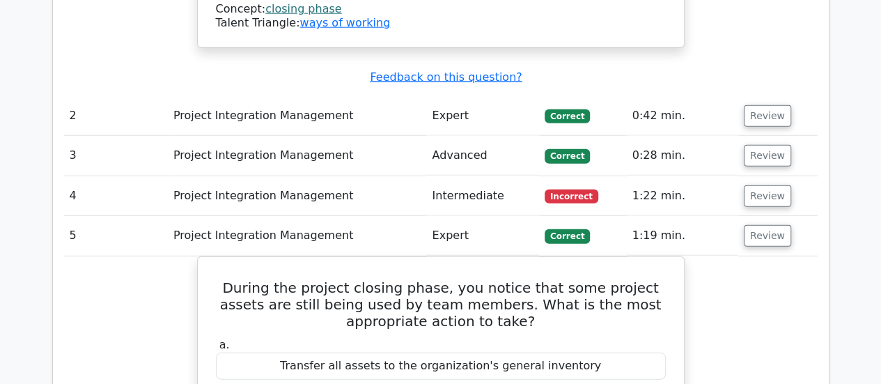
scroll to position [1768, 0]
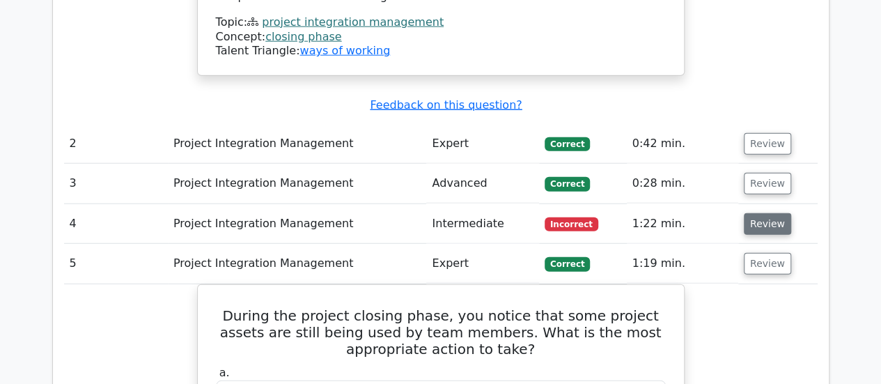
click at [763, 213] on button "Review" at bounding box center [767, 224] width 47 height 22
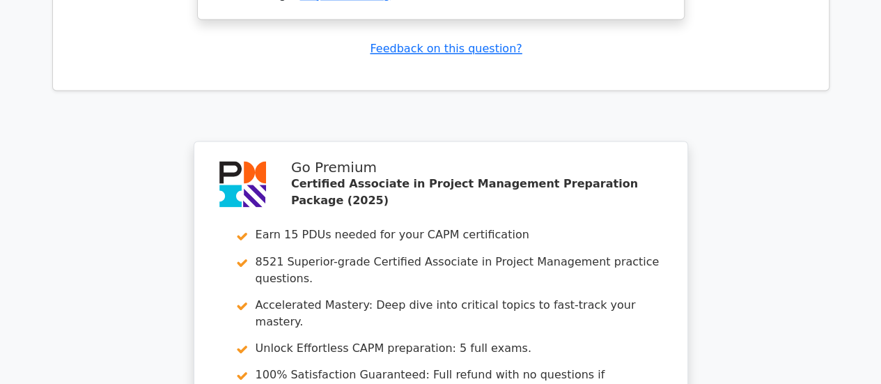
scroll to position [3907, 0]
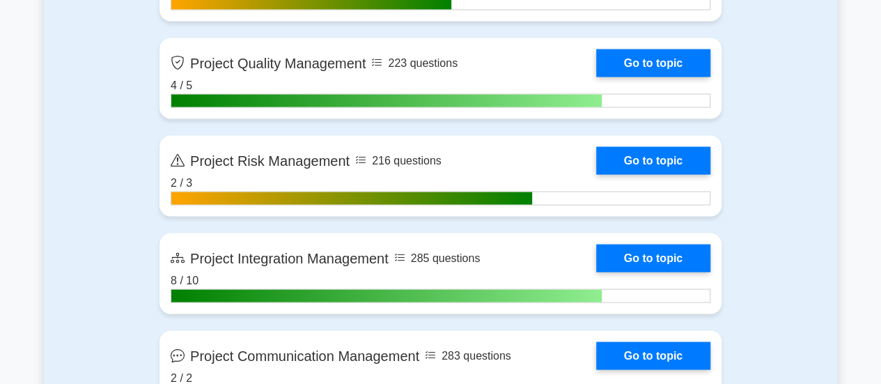
scroll to position [1304, 0]
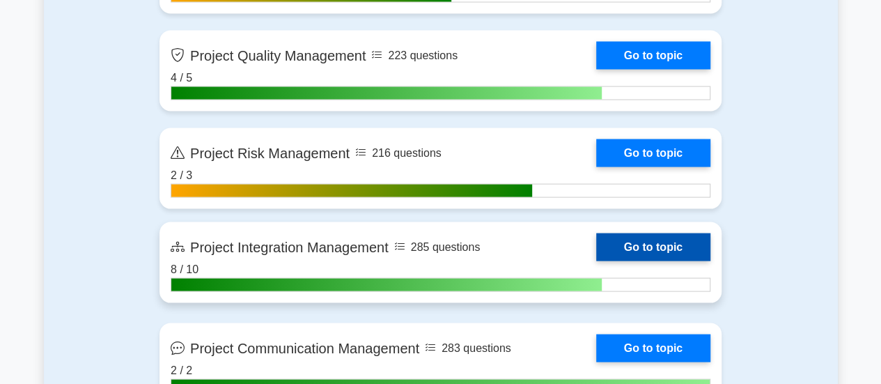
click at [632, 242] on link "Go to topic" at bounding box center [653, 247] width 114 height 28
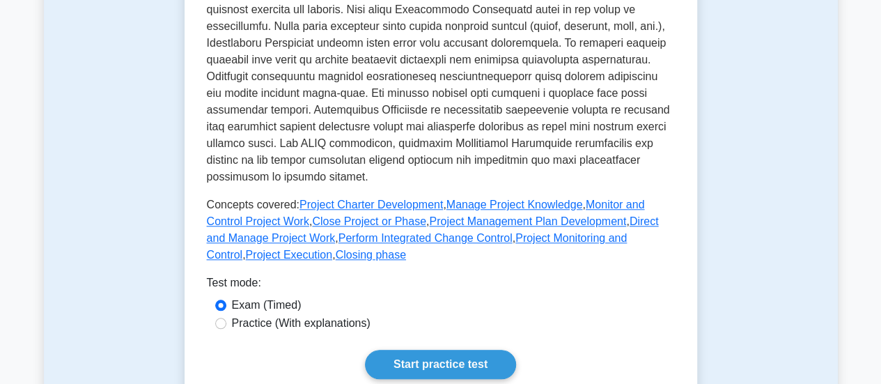
scroll to position [591, 0]
